Goal: Task Accomplishment & Management: Complete application form

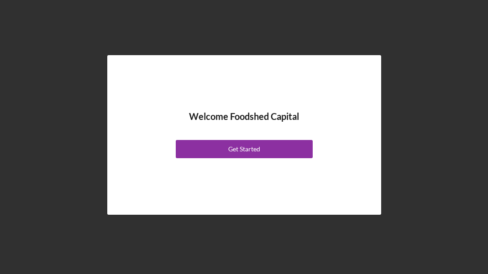
scroll to position [26, 0]
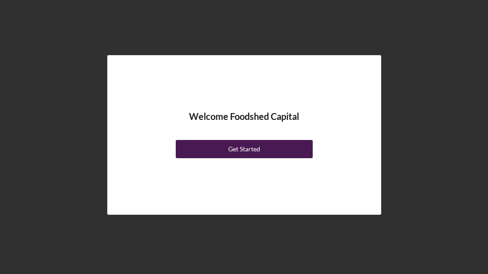
click at [213, 149] on button "Get Started" at bounding box center [244, 149] width 137 height 18
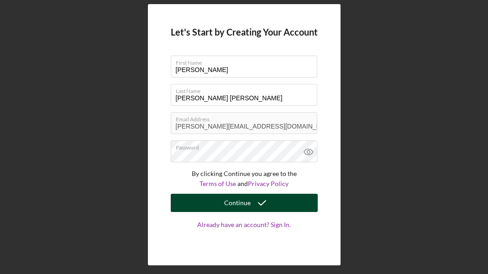
click at [282, 200] on button "Continue" at bounding box center [244, 203] width 147 height 18
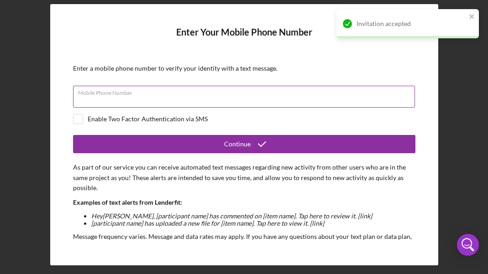
click at [135, 104] on input "Mobile Phone Number" at bounding box center [244, 97] width 342 height 22
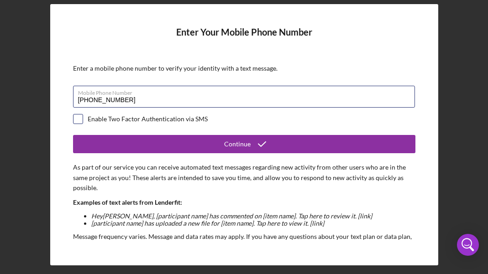
type input "[PHONE_NUMBER]"
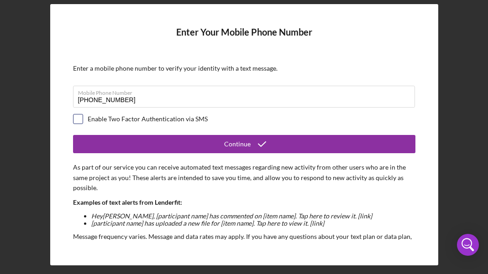
click at [79, 114] on div at bounding box center [78, 119] width 10 height 10
checkbox input "true"
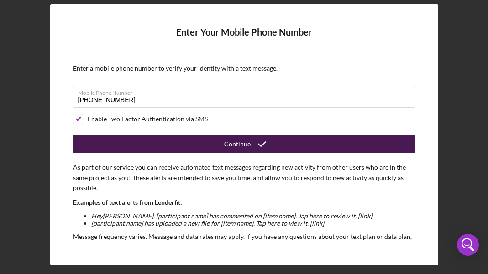
click at [101, 146] on button "Continue" at bounding box center [244, 144] width 342 height 18
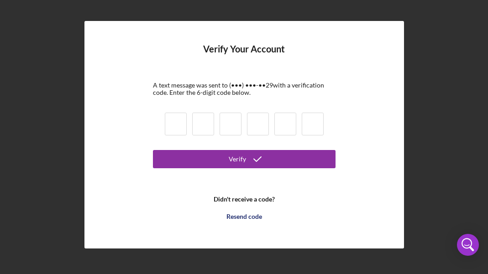
click at [170, 125] on input at bounding box center [176, 124] width 22 height 23
type input "3"
click at [203, 123] on input "4" at bounding box center [203, 124] width 22 height 23
type input "4"
type input "8"
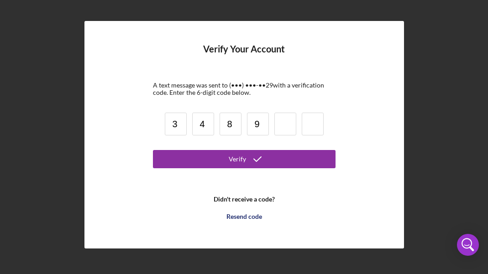
type input "9"
click at [263, 126] on input "9" at bounding box center [258, 124] width 22 height 23
type input "4"
type input "8"
click at [229, 121] on input "8" at bounding box center [231, 124] width 22 height 23
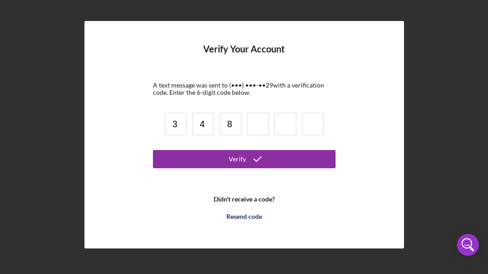
click at [235, 125] on input "8" at bounding box center [231, 124] width 22 height 23
type input "4"
type input "9"
type input "8"
type input "0"
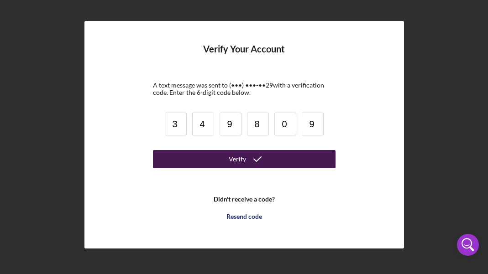
type input "9"
click at [222, 162] on button "Verify" at bounding box center [244, 159] width 183 height 18
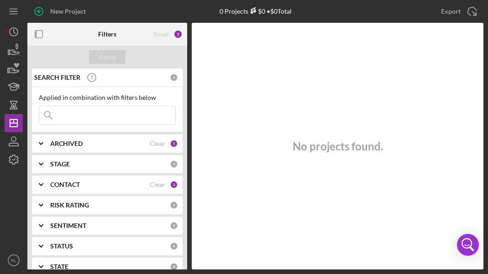
click at [84, 183] on div "CONTACT" at bounding box center [99, 184] width 99 height 7
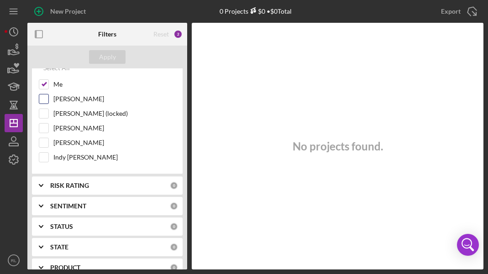
scroll to position [142, 0]
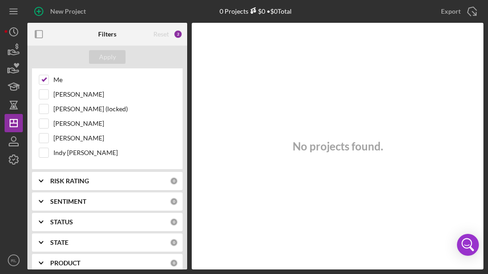
click at [93, 184] on div "RISK RATING" at bounding box center [110, 181] width 120 height 7
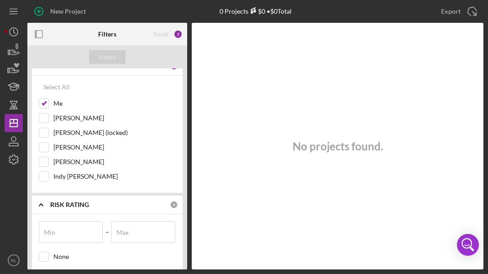
scroll to position [0, 0]
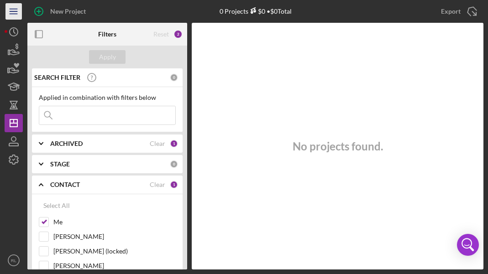
click at [16, 8] on icon "Icon/Menu" at bounding box center [14, 11] width 21 height 21
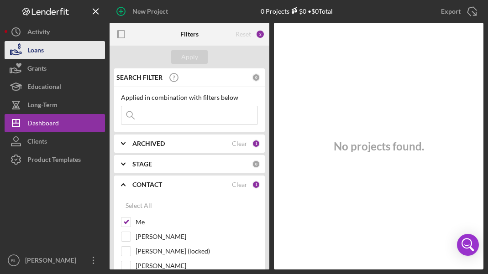
click at [38, 51] on div "Loans" at bounding box center [35, 51] width 16 height 21
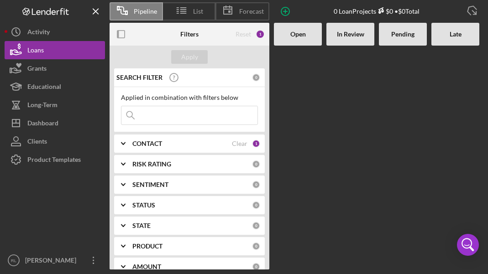
click at [141, 145] on b "CONTACT" at bounding box center [147, 143] width 30 height 7
